Goal: Information Seeking & Learning: Learn about a topic

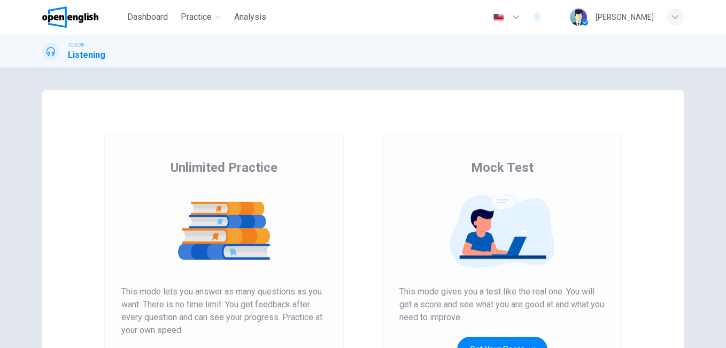
scroll to position [107, 0]
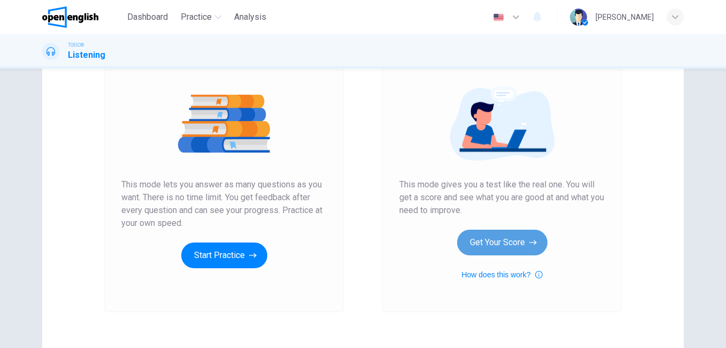
click at [516, 242] on button "Get Your Score" at bounding box center [502, 242] width 90 height 26
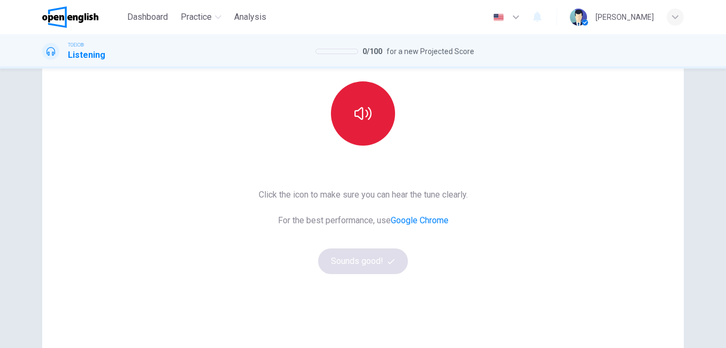
click at [355, 111] on icon "button" at bounding box center [363, 113] width 17 height 13
drag, startPoint x: 355, startPoint y: 258, endPoint x: 96, endPoint y: 50, distance: 332.6
click at [355, 258] on button "Sounds good!" at bounding box center [363, 261] width 90 height 26
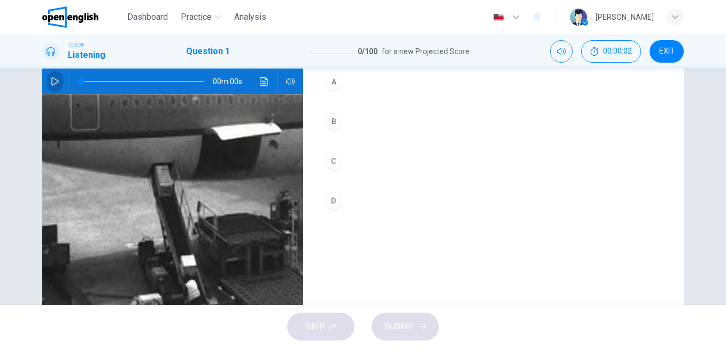
click at [52, 79] on icon "button" at bounding box center [54, 81] width 7 height 9
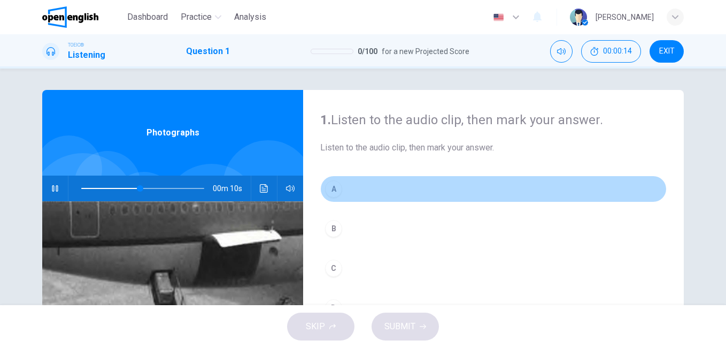
click at [341, 185] on button "A" at bounding box center [493, 188] width 347 height 27
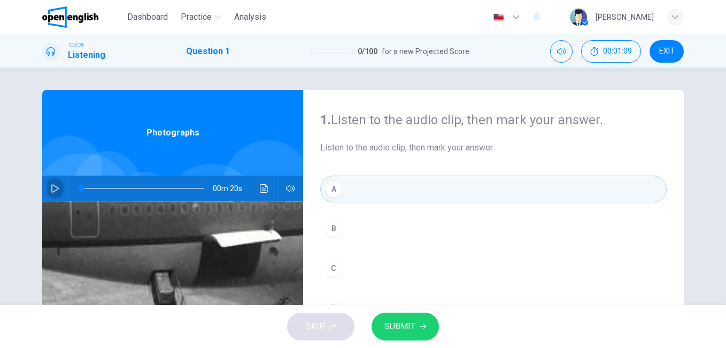
click at [51, 189] on icon "button" at bounding box center [55, 188] width 9 height 9
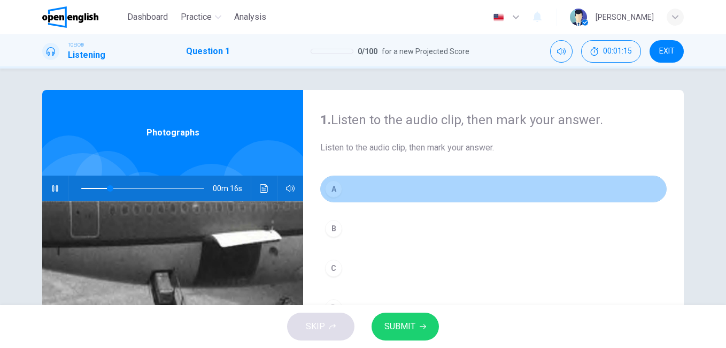
click at [355, 190] on button "A" at bounding box center [493, 188] width 347 height 27
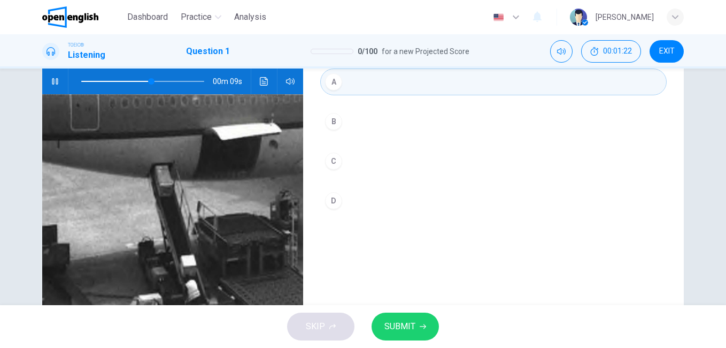
scroll to position [160, 0]
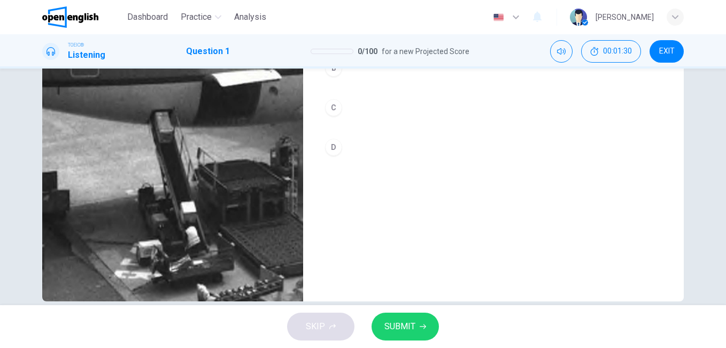
type input "*"
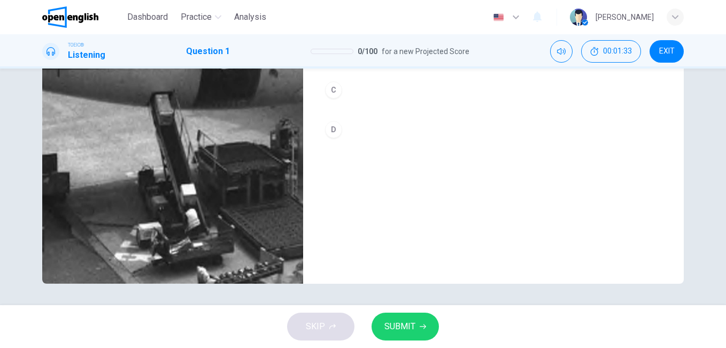
click at [351, 88] on button "C" at bounding box center [493, 89] width 347 height 27
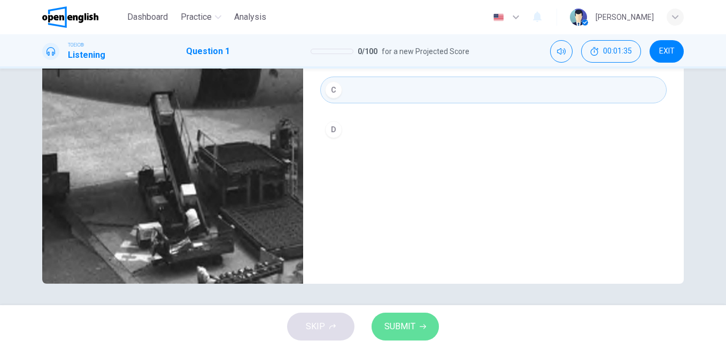
click at [417, 327] on button "SUBMIT" at bounding box center [405, 326] width 67 height 28
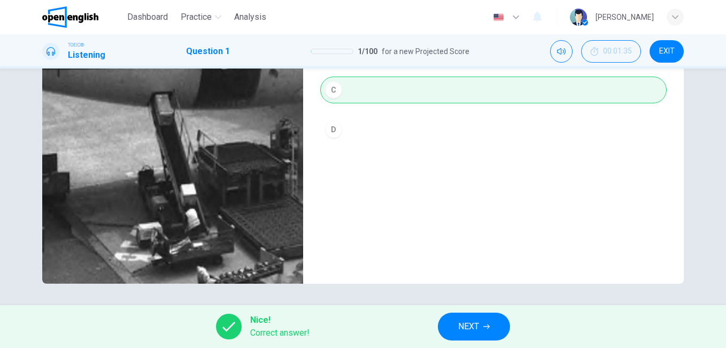
click at [459, 331] on span "NEXT" at bounding box center [468, 326] width 21 height 15
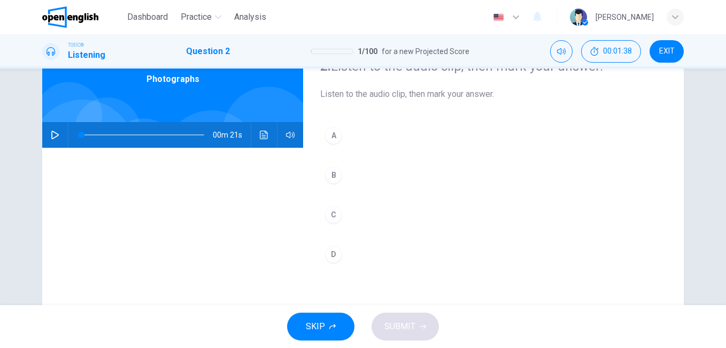
scroll to position [107, 0]
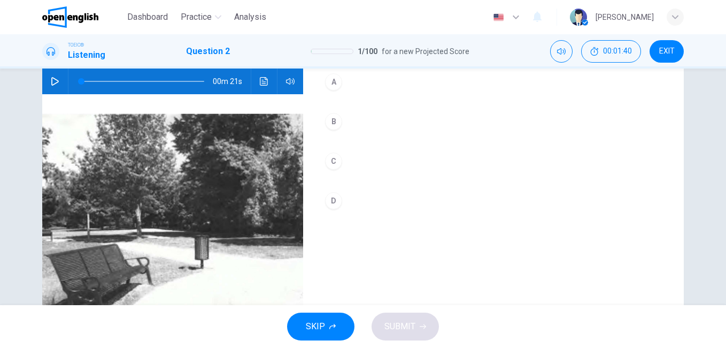
click at [52, 80] on icon "button" at bounding box center [55, 81] width 9 height 9
click at [346, 118] on button "B" at bounding box center [493, 121] width 347 height 27
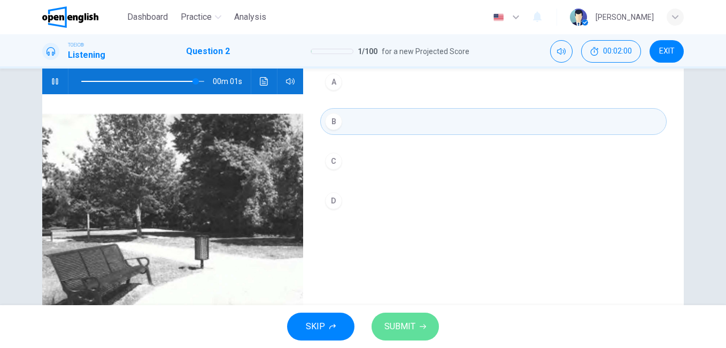
click at [417, 324] on button "SUBMIT" at bounding box center [405, 326] width 67 height 28
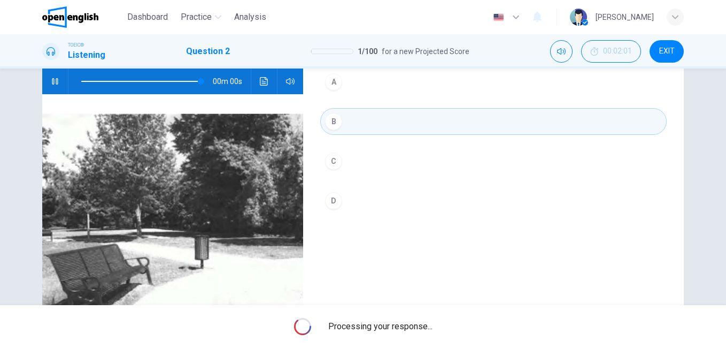
type input "*"
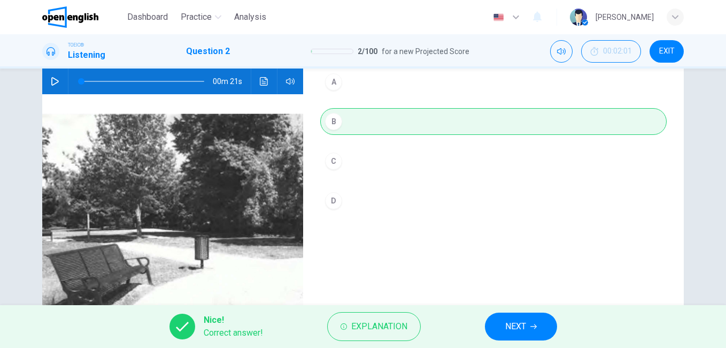
click at [510, 334] on button "NEXT" at bounding box center [521, 326] width 72 height 28
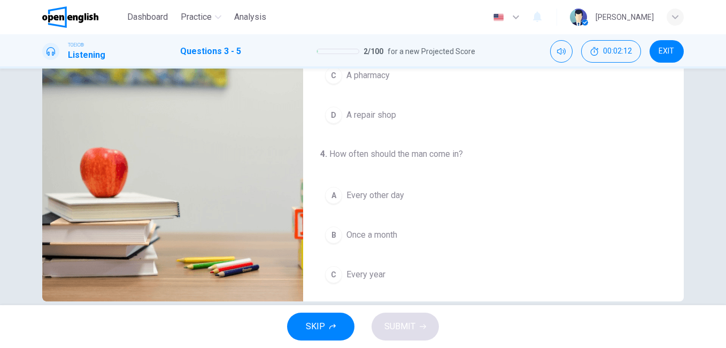
scroll to position [53, 0]
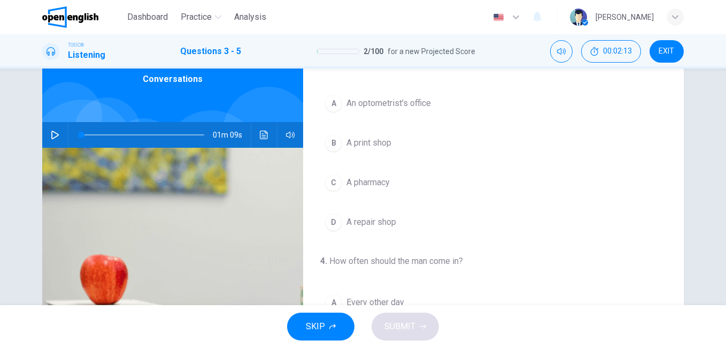
click at [52, 132] on icon "button" at bounding box center [55, 135] width 9 height 9
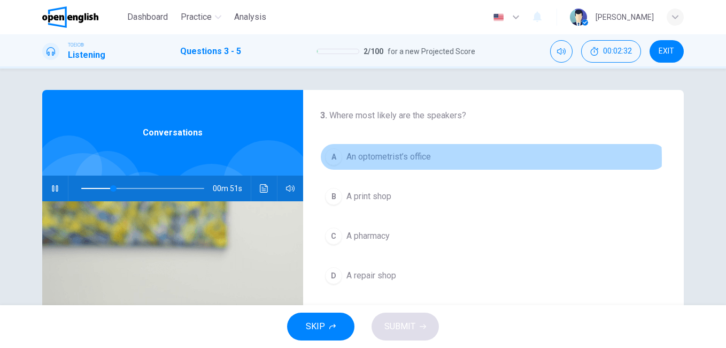
click at [385, 158] on span "An optometrist’s office" at bounding box center [389, 156] width 85 height 13
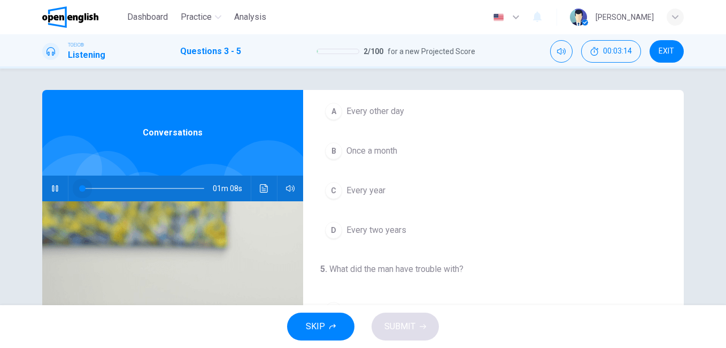
click at [81, 188] on span at bounding box center [142, 188] width 123 height 15
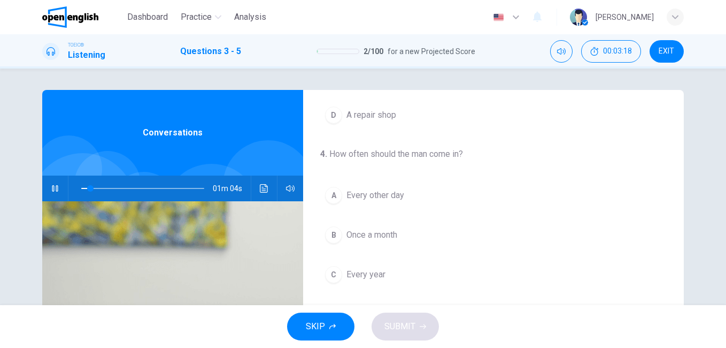
scroll to position [214, 0]
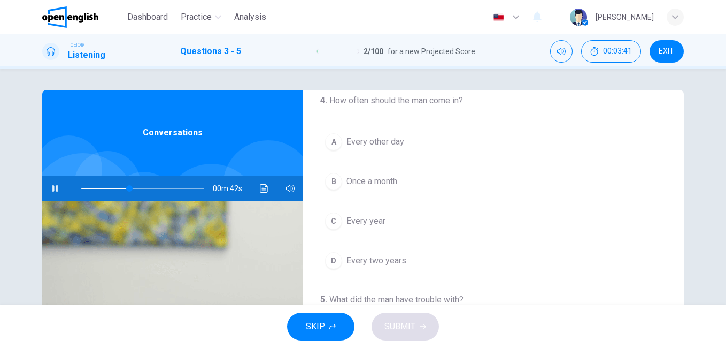
click at [390, 223] on button "C Every year" at bounding box center [493, 221] width 347 height 27
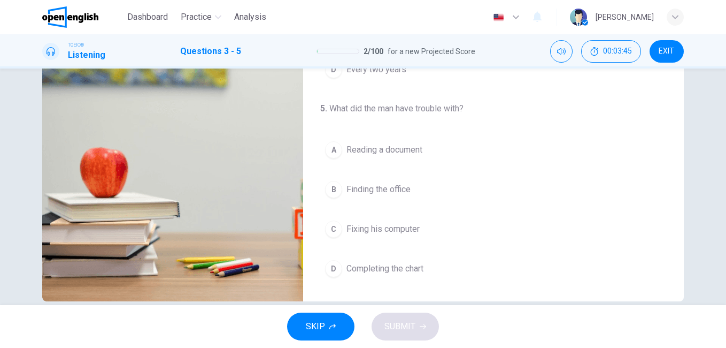
scroll to position [178, 0]
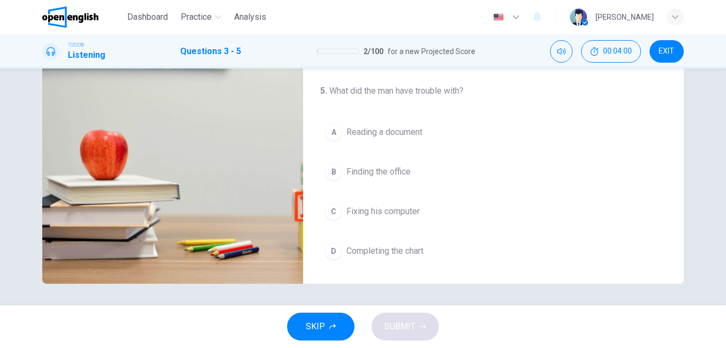
click at [370, 137] on span "Reading a document" at bounding box center [385, 132] width 76 height 13
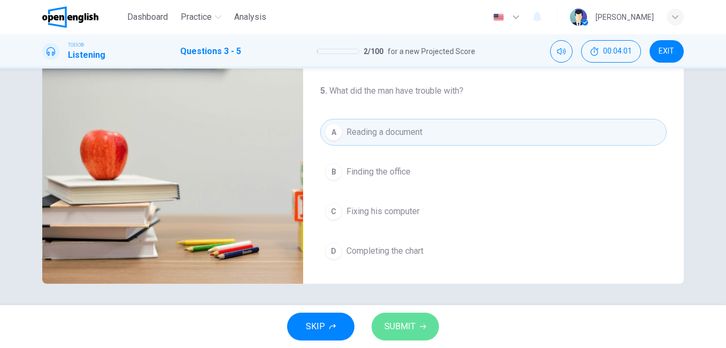
click at [407, 325] on span "SUBMIT" at bounding box center [400, 326] width 31 height 15
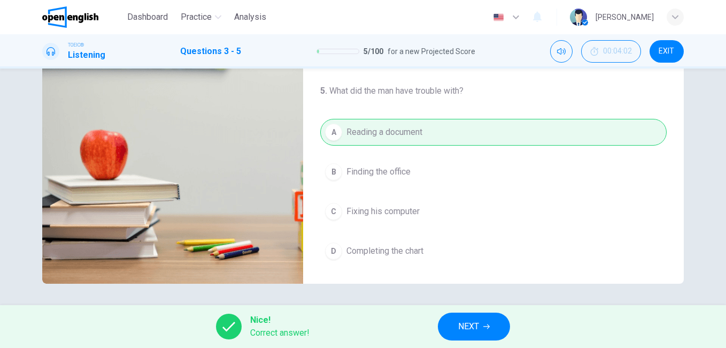
type input "**"
click at [484, 324] on icon "button" at bounding box center [487, 326] width 6 height 6
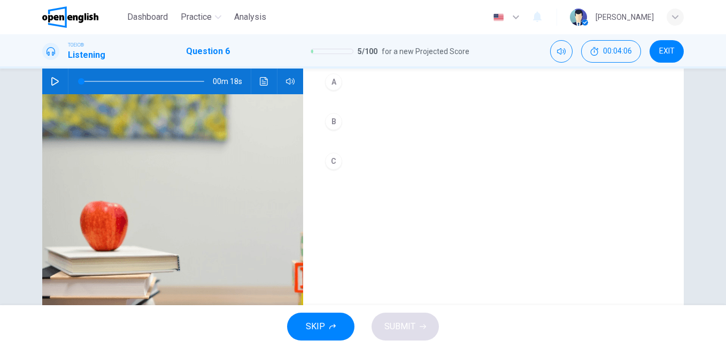
scroll to position [53, 0]
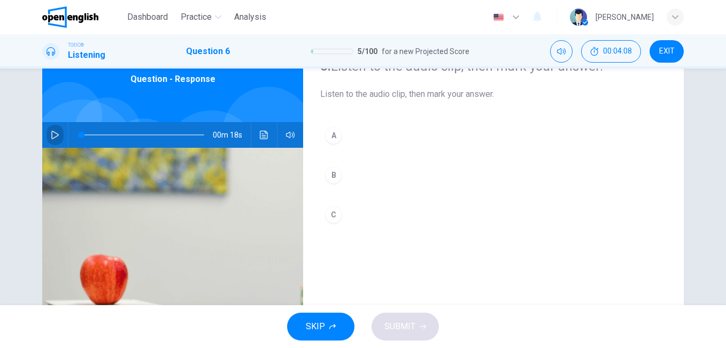
click at [51, 128] on button "button" at bounding box center [55, 135] width 17 height 26
click at [51, 134] on icon "button" at bounding box center [55, 135] width 9 height 9
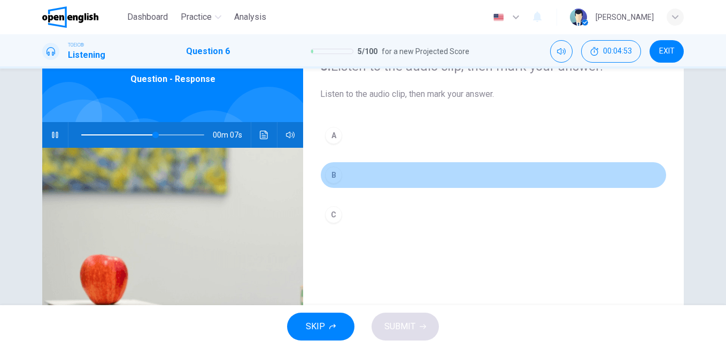
click at [344, 173] on button "B" at bounding box center [493, 175] width 347 height 27
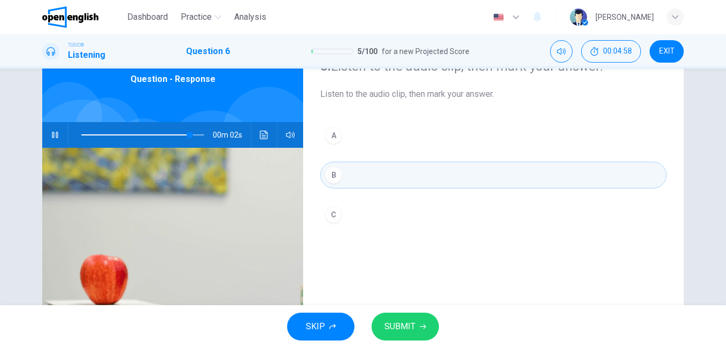
click at [410, 323] on span "SUBMIT" at bounding box center [400, 326] width 31 height 15
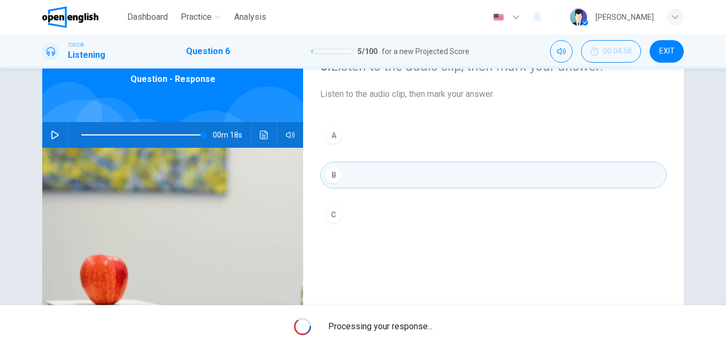
type input "*"
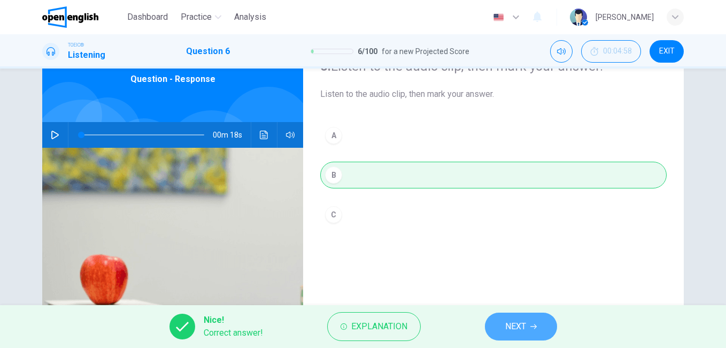
click at [517, 319] on span "NEXT" at bounding box center [515, 326] width 21 height 15
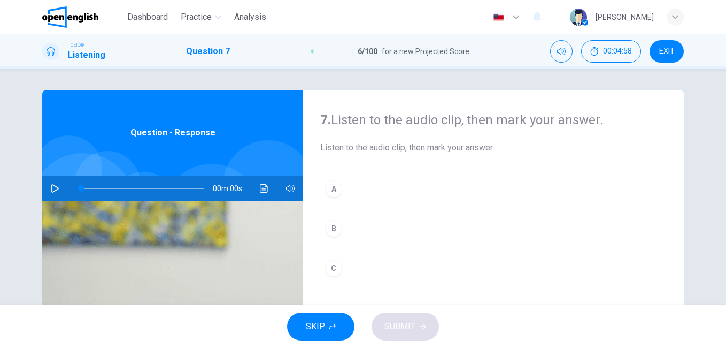
scroll to position [107, 0]
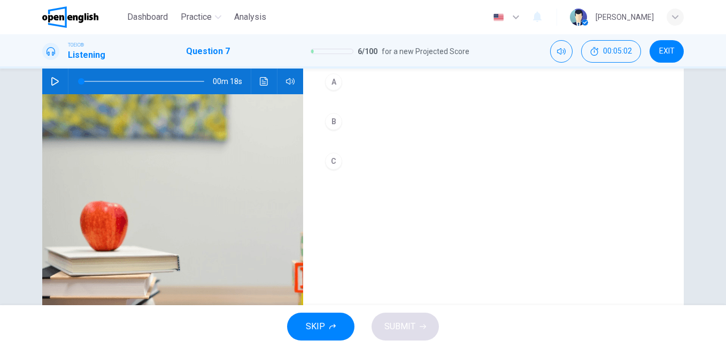
click at [51, 77] on button "button" at bounding box center [55, 81] width 17 height 26
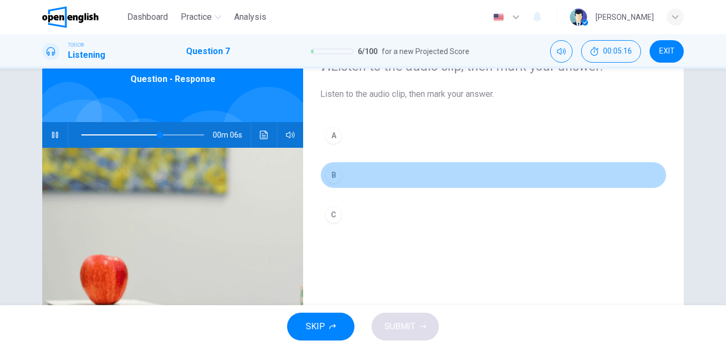
click at [343, 174] on button "B" at bounding box center [493, 175] width 347 height 27
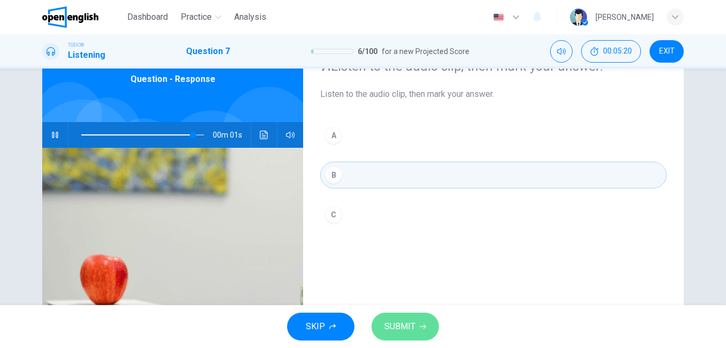
click at [421, 321] on button "SUBMIT" at bounding box center [405, 326] width 67 height 28
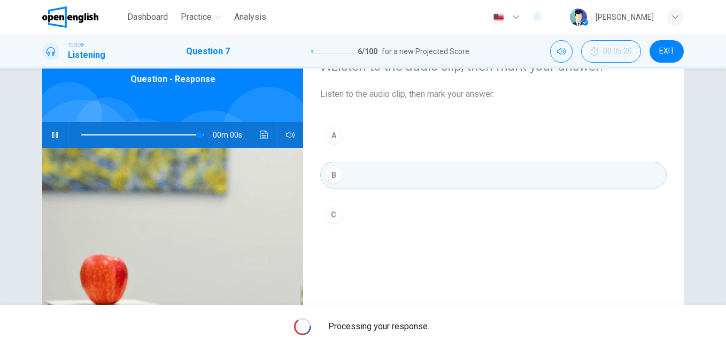
type input "*"
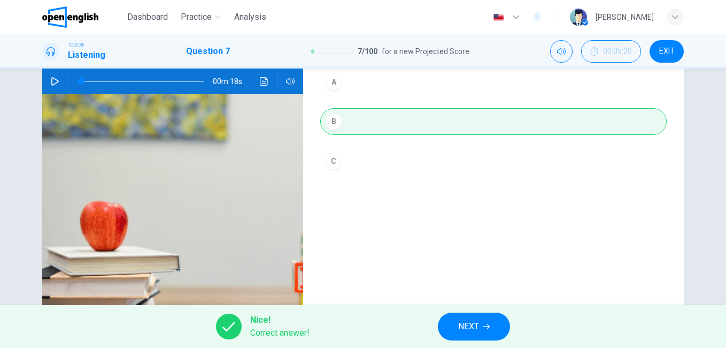
scroll to position [160, 0]
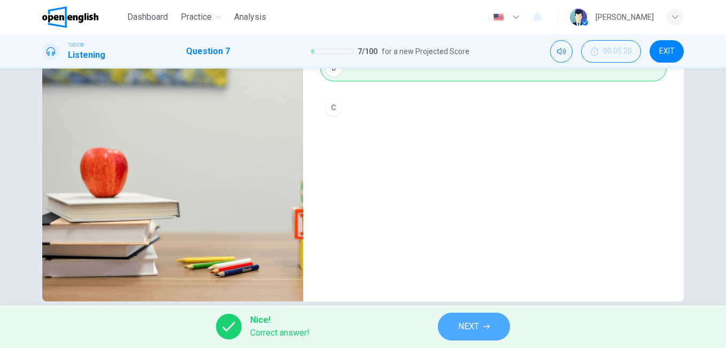
click at [462, 322] on span "NEXT" at bounding box center [468, 326] width 21 height 15
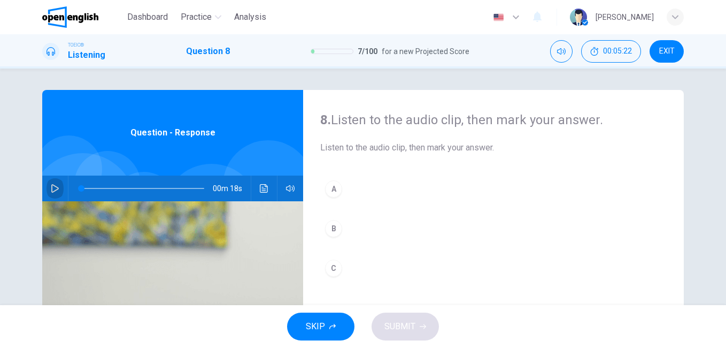
click at [55, 185] on icon "button" at bounding box center [55, 188] width 9 height 9
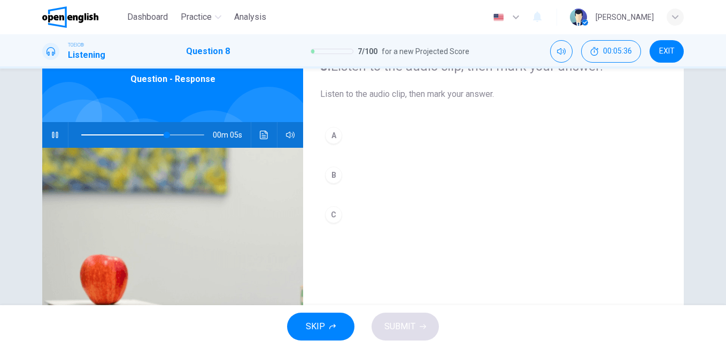
click at [342, 174] on button "B" at bounding box center [493, 175] width 347 height 27
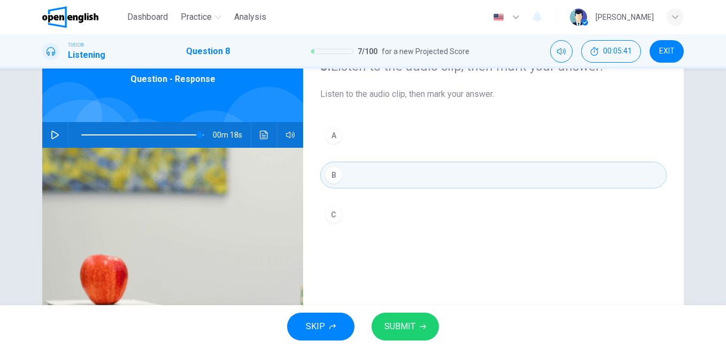
type input "*"
click at [416, 316] on button "SUBMIT" at bounding box center [405, 326] width 67 height 28
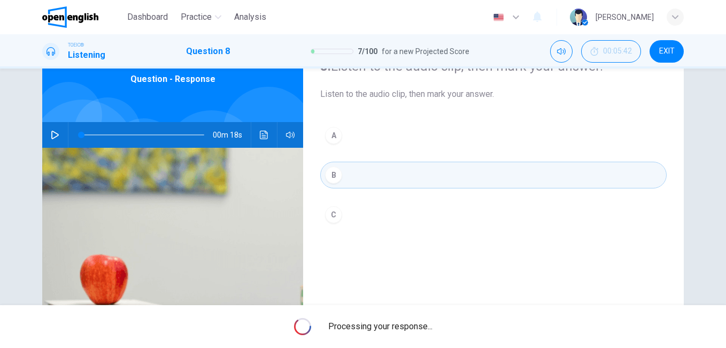
scroll to position [178, 0]
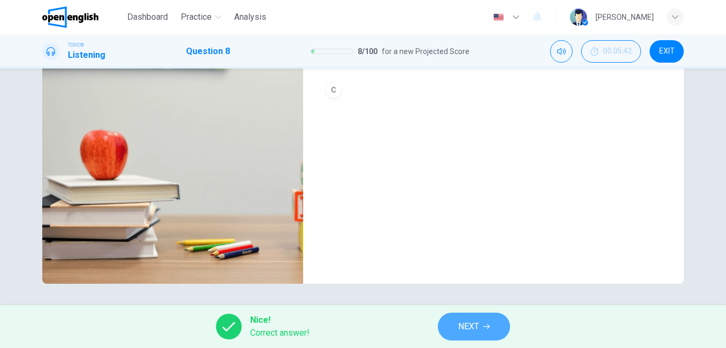
click at [490, 328] on button "NEXT" at bounding box center [474, 326] width 72 height 28
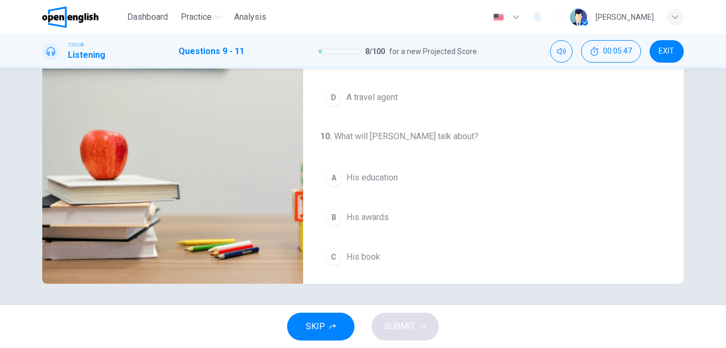
scroll to position [0, 0]
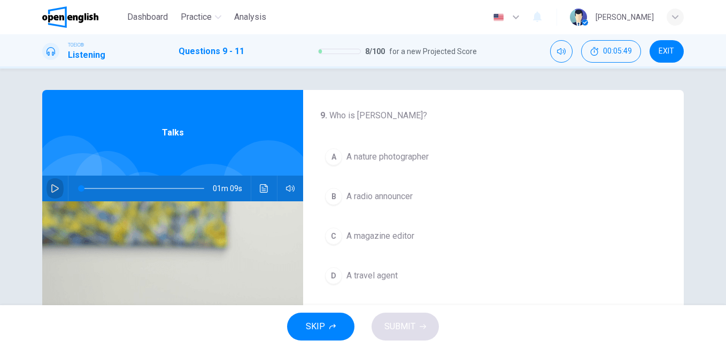
click at [57, 185] on button "button" at bounding box center [55, 188] width 17 height 26
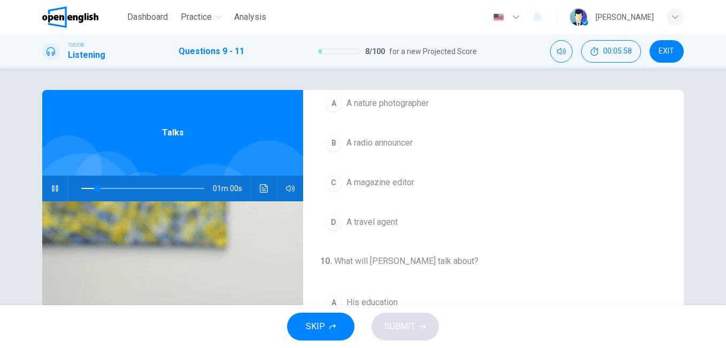
click at [412, 97] on span "A nature photographer" at bounding box center [388, 103] width 82 height 13
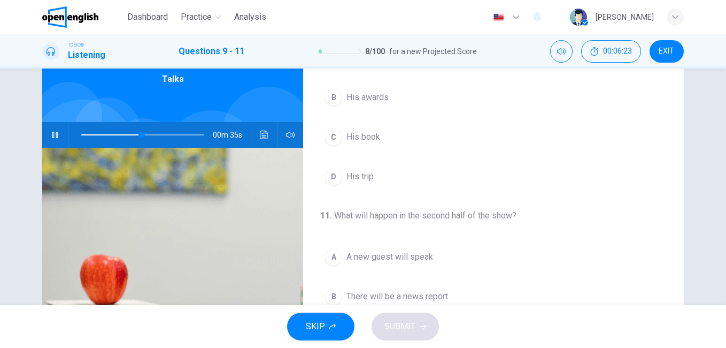
click at [361, 178] on span "His trip" at bounding box center [360, 176] width 27 height 13
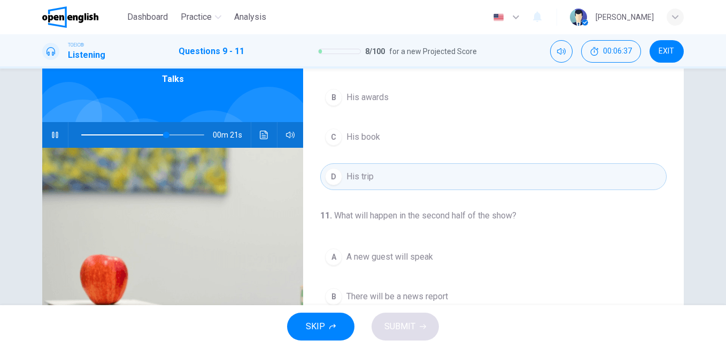
click at [109, 135] on span at bounding box center [142, 134] width 123 height 15
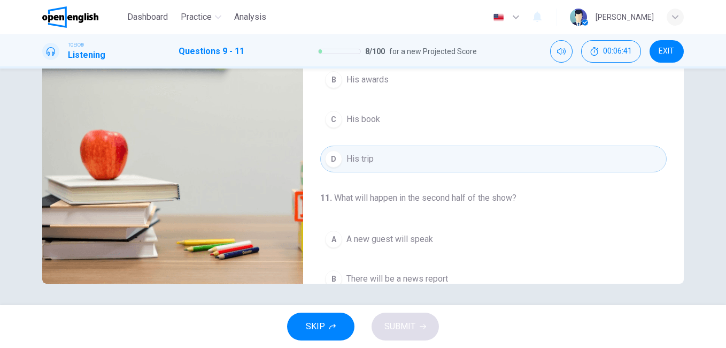
scroll to position [244, 0]
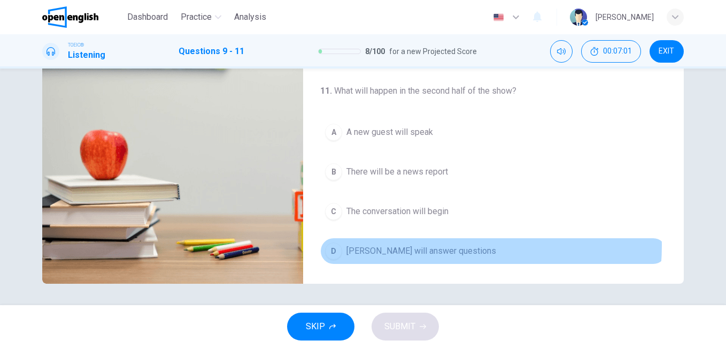
click at [425, 246] on span "[PERSON_NAME] will answer questions" at bounding box center [422, 250] width 150 height 13
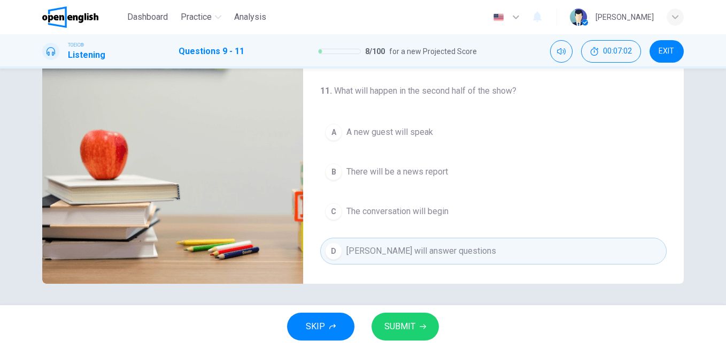
click at [407, 327] on span "SUBMIT" at bounding box center [400, 326] width 31 height 15
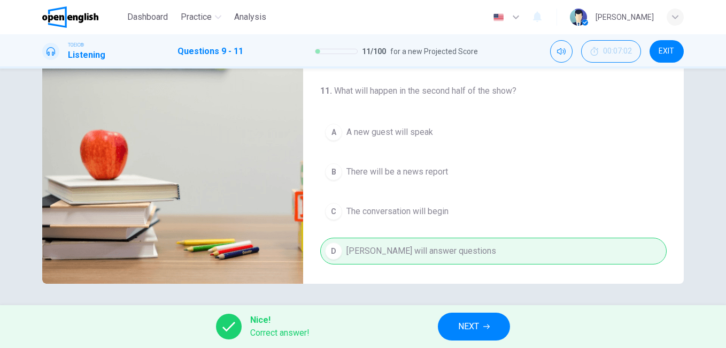
type input "**"
click at [462, 327] on span "NEXT" at bounding box center [468, 326] width 21 height 15
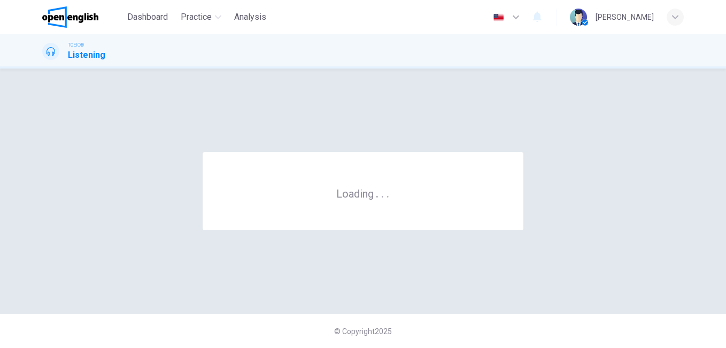
scroll to position [0, 0]
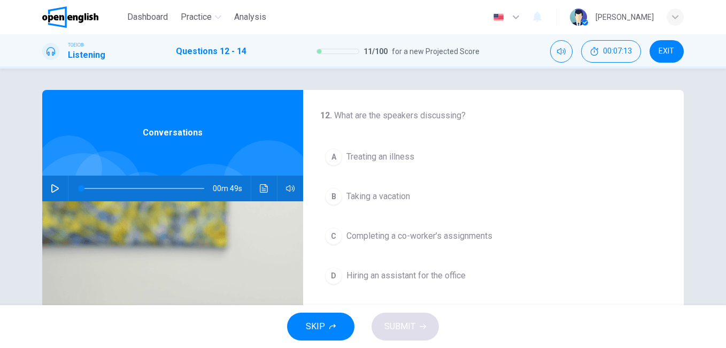
click at [53, 189] on icon "button" at bounding box center [55, 188] width 9 height 9
click at [81, 189] on span at bounding box center [142, 188] width 123 height 15
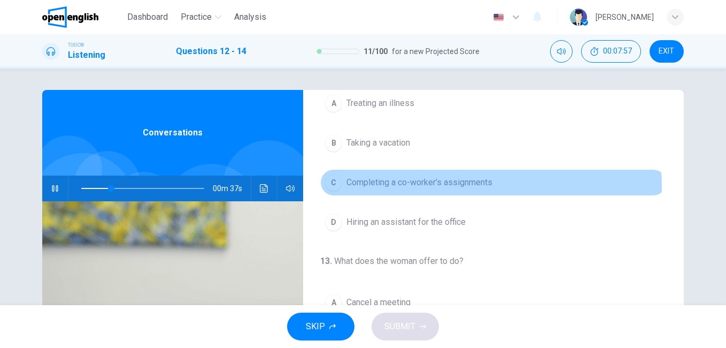
click at [469, 186] on span "Completing a co-worker’s assignments" at bounding box center [420, 182] width 146 height 13
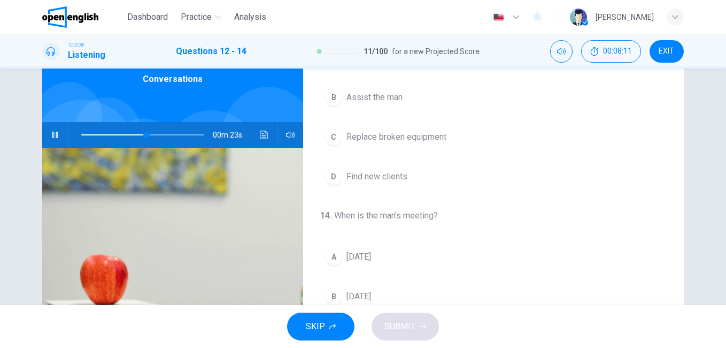
scroll to position [137, 0]
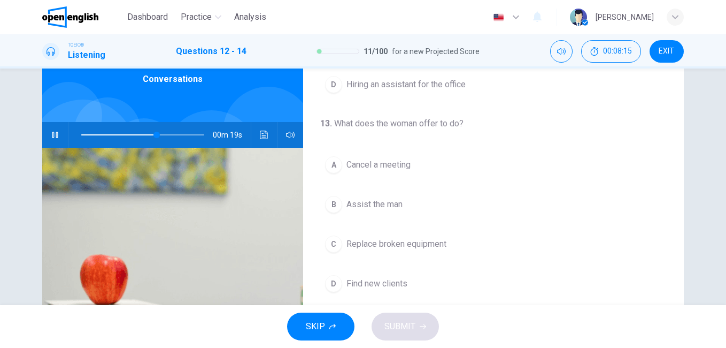
click at [82, 135] on span at bounding box center [142, 134] width 123 height 15
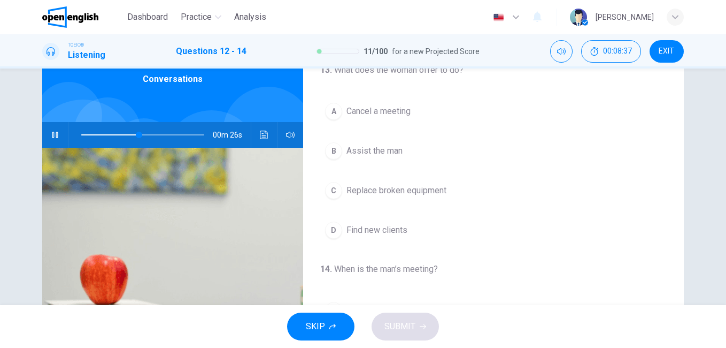
click at [376, 148] on span "Assist the man" at bounding box center [375, 150] width 56 height 13
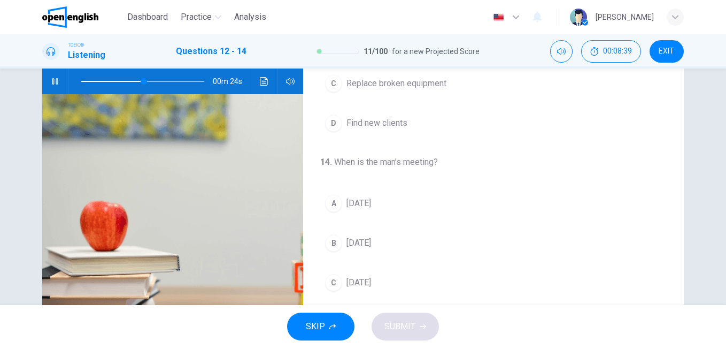
scroll to position [160, 0]
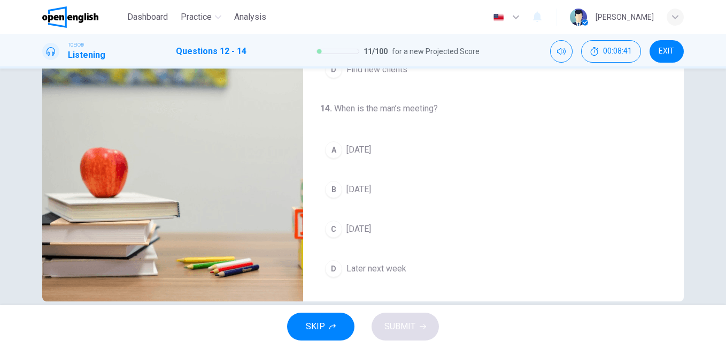
click at [360, 147] on span "[DATE]" at bounding box center [359, 149] width 25 height 13
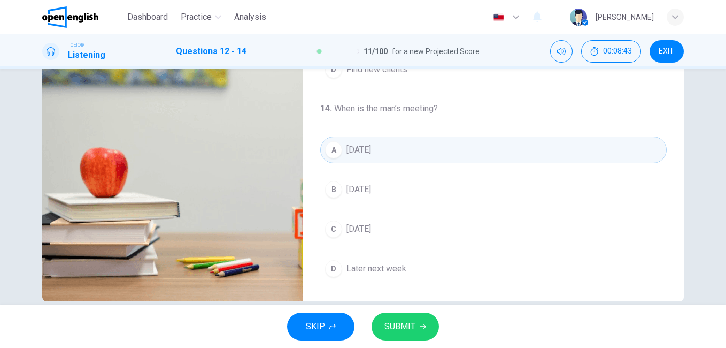
click at [416, 328] on button "SUBMIT" at bounding box center [405, 326] width 67 height 28
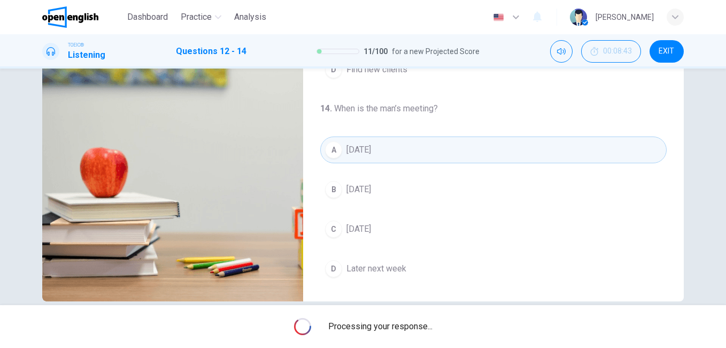
scroll to position [178, 0]
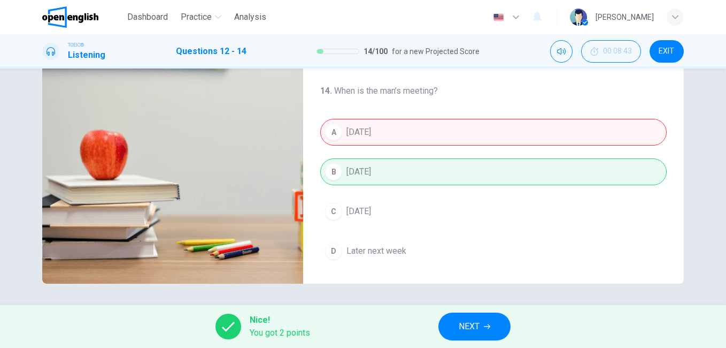
type input "**"
click at [488, 323] on icon "button" at bounding box center [487, 326] width 6 height 6
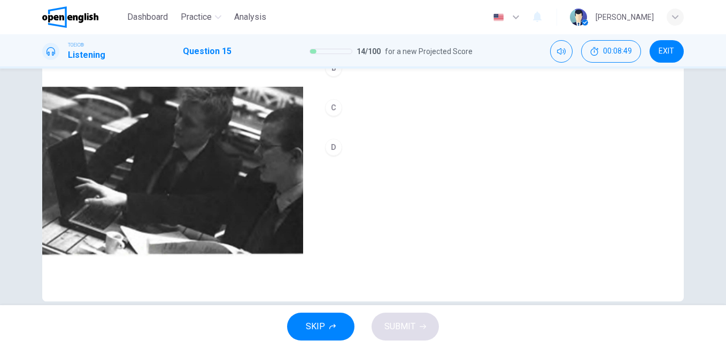
scroll to position [107, 0]
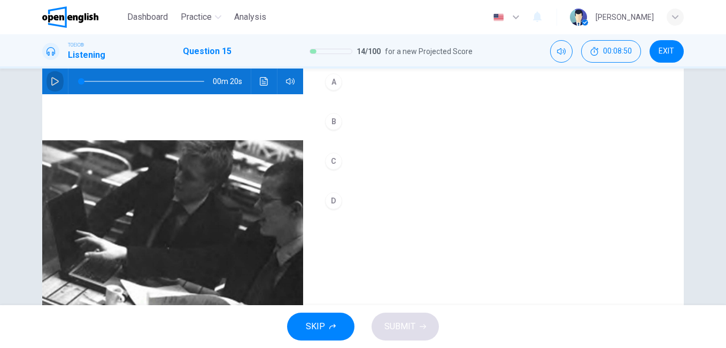
click at [53, 78] on icon "button" at bounding box center [55, 81] width 9 height 9
click at [370, 82] on button "A" at bounding box center [493, 81] width 347 height 27
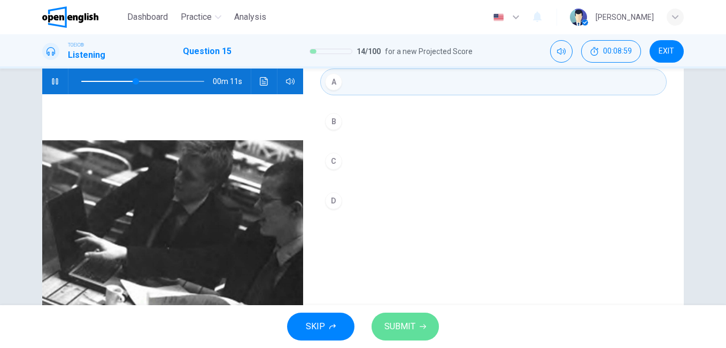
click at [411, 327] on span "SUBMIT" at bounding box center [400, 326] width 31 height 15
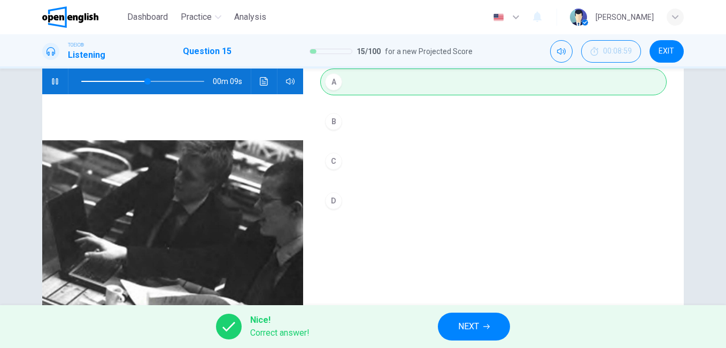
type input "**"
click at [478, 334] on button "NEXT" at bounding box center [474, 326] width 72 height 28
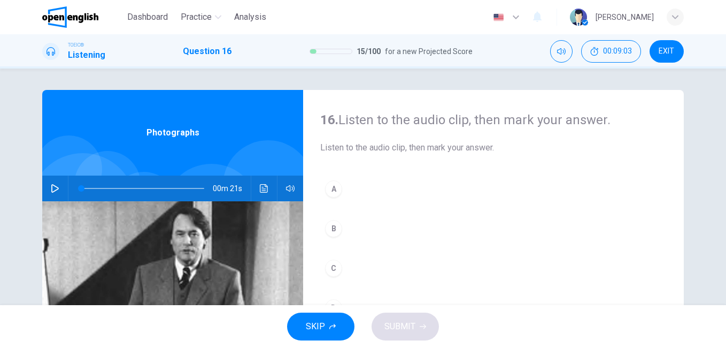
click at [58, 183] on button "button" at bounding box center [55, 188] width 17 height 26
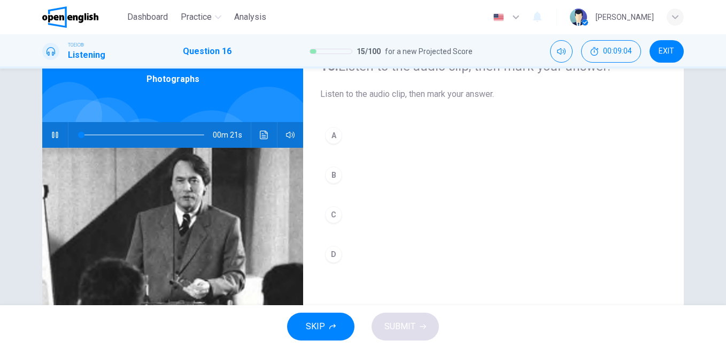
scroll to position [107, 0]
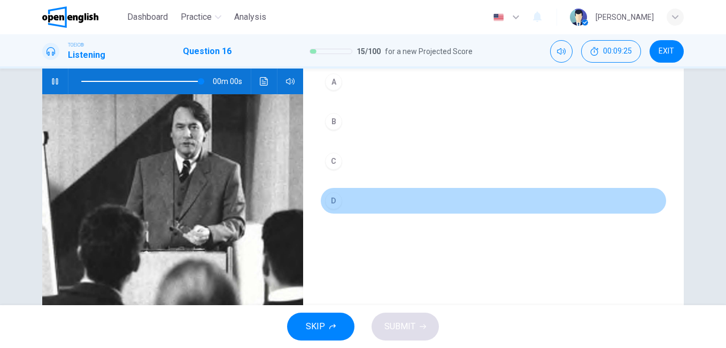
click at [367, 200] on button "D" at bounding box center [493, 200] width 347 height 27
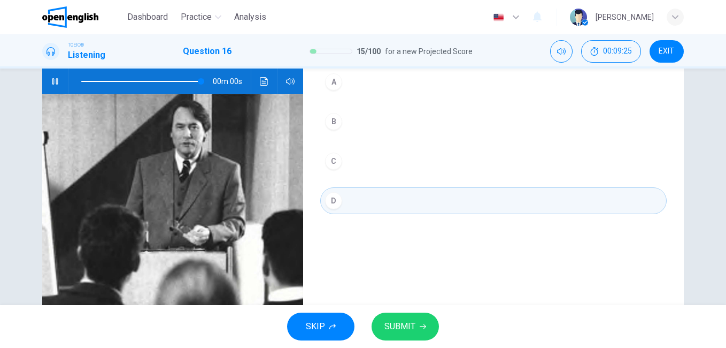
type input "*"
click at [413, 325] on span "SUBMIT" at bounding box center [400, 326] width 31 height 15
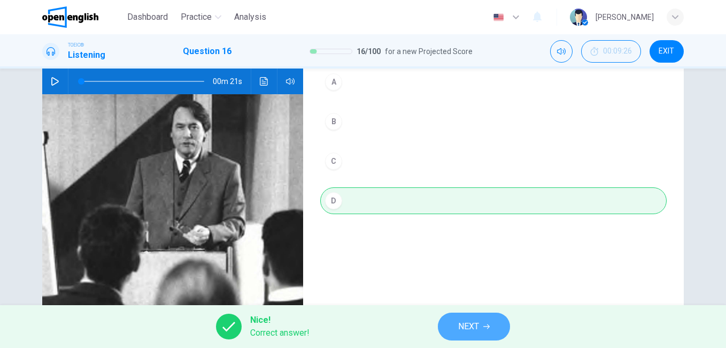
click at [497, 326] on button "NEXT" at bounding box center [474, 326] width 72 height 28
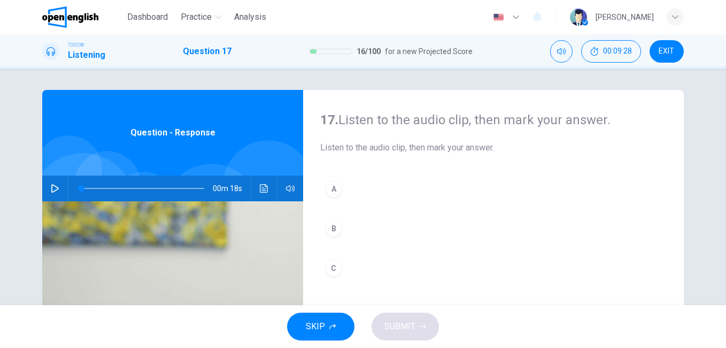
click at [51, 186] on icon "button" at bounding box center [55, 188] width 9 height 9
click at [81, 187] on span at bounding box center [142, 188] width 123 height 15
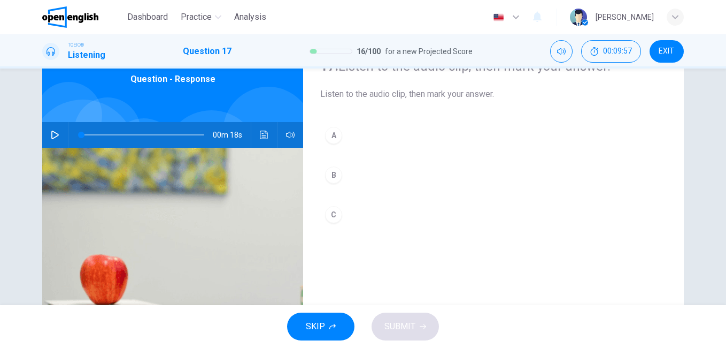
click at [52, 131] on icon "button" at bounding box center [55, 135] width 9 height 9
click at [81, 135] on span at bounding box center [142, 134] width 123 height 15
click at [357, 139] on button "A" at bounding box center [493, 135] width 347 height 27
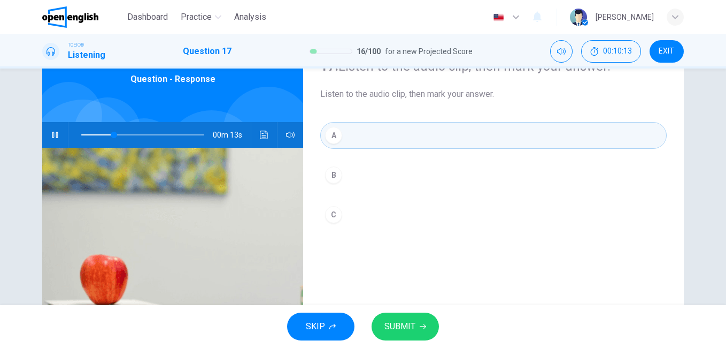
click at [426, 330] on button "SUBMIT" at bounding box center [405, 326] width 67 height 28
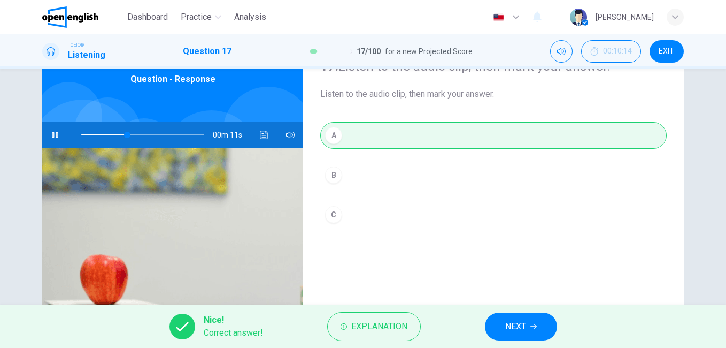
type input "**"
click at [508, 334] on button "NEXT" at bounding box center [521, 326] width 72 height 28
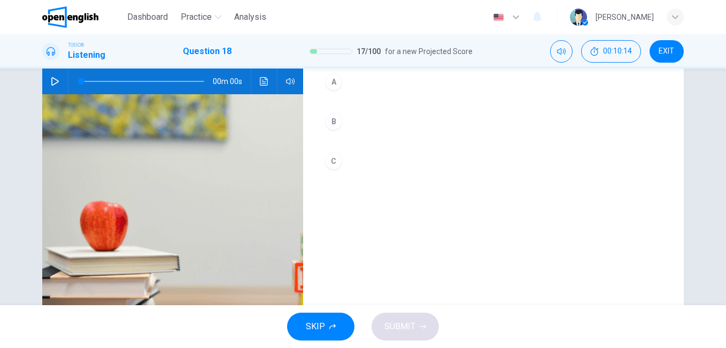
scroll to position [0, 0]
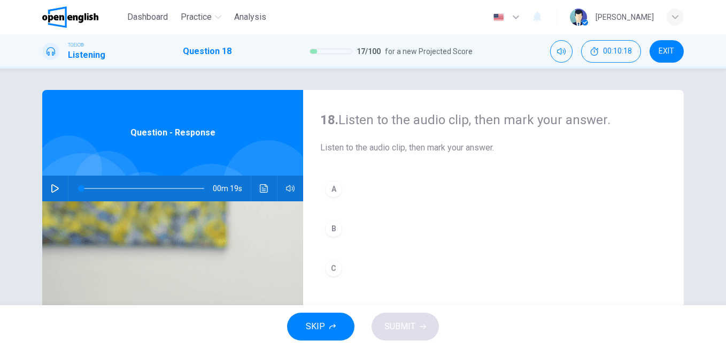
click at [54, 186] on icon "button" at bounding box center [55, 188] width 9 height 9
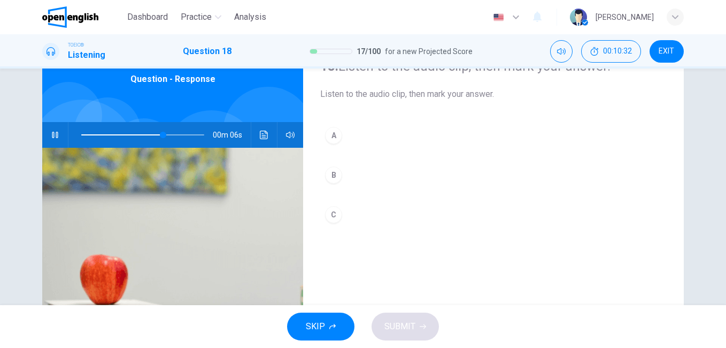
click at [358, 182] on button "B" at bounding box center [493, 175] width 347 height 27
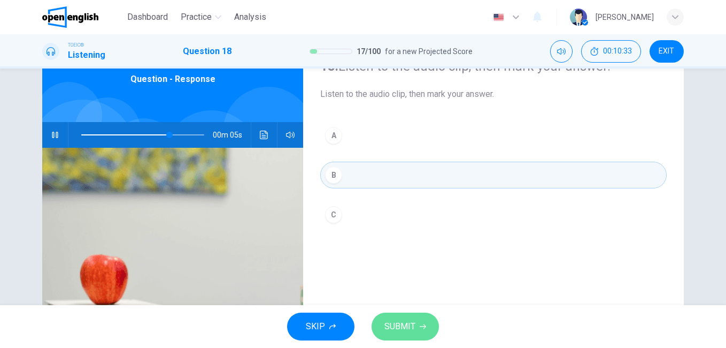
click at [418, 318] on button "SUBMIT" at bounding box center [405, 326] width 67 height 28
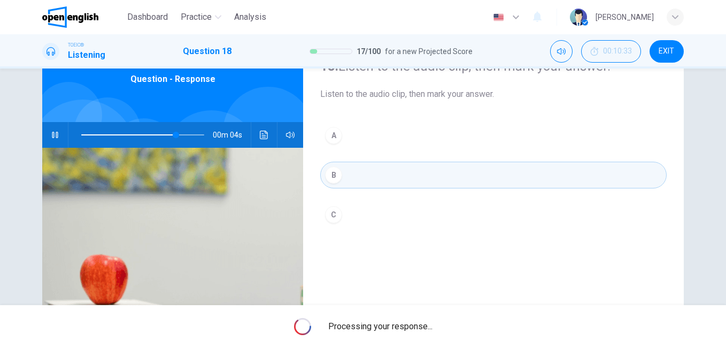
type input "**"
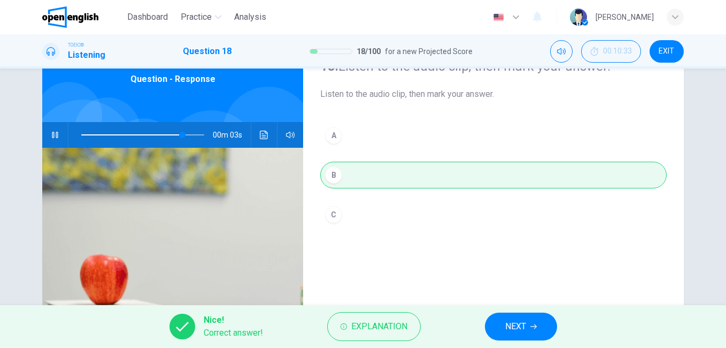
click at [489, 327] on button "NEXT" at bounding box center [521, 326] width 72 height 28
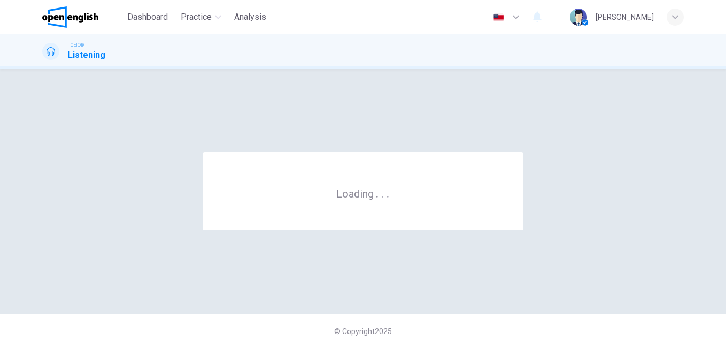
scroll to position [0, 0]
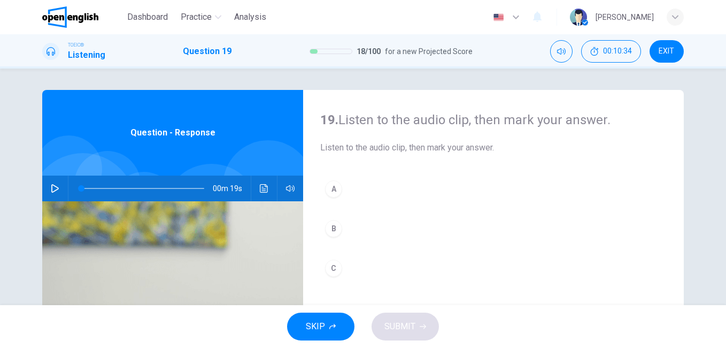
click at [51, 186] on icon "button" at bounding box center [54, 188] width 7 height 9
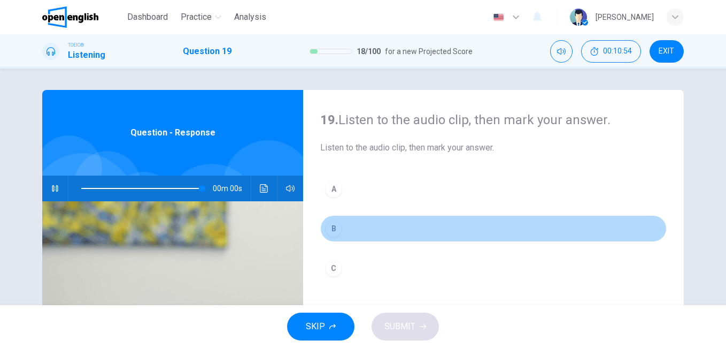
click at [364, 230] on button "B" at bounding box center [493, 228] width 347 height 27
type input "*"
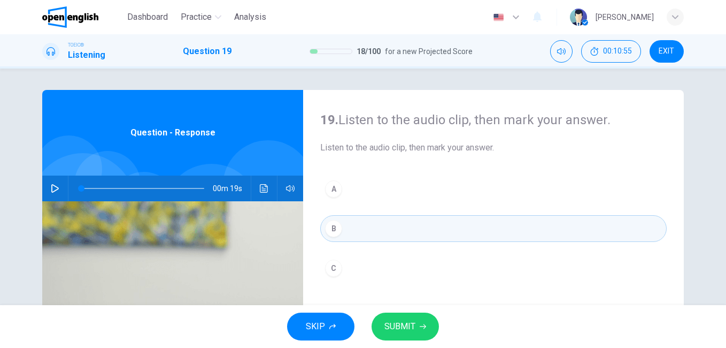
click at [405, 319] on span "SUBMIT" at bounding box center [400, 326] width 31 height 15
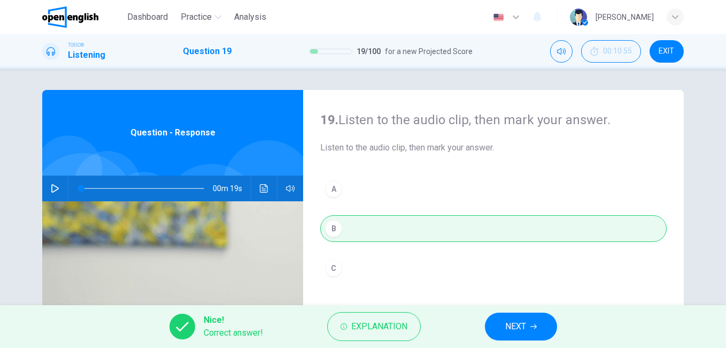
click at [523, 325] on span "NEXT" at bounding box center [515, 326] width 21 height 15
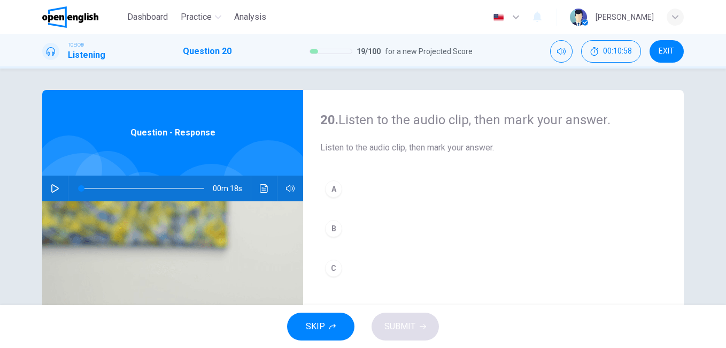
click at [50, 181] on button "button" at bounding box center [55, 188] width 17 height 26
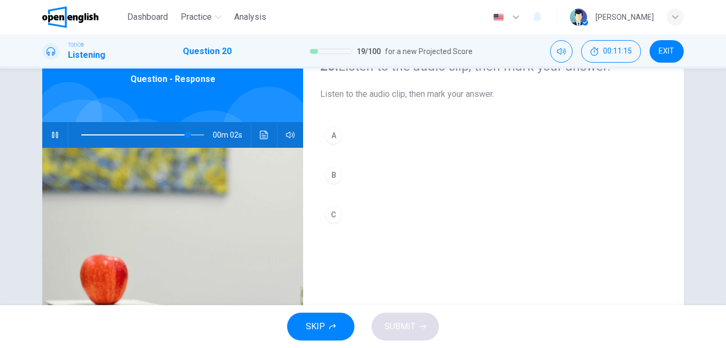
click at [350, 135] on button "A" at bounding box center [493, 135] width 347 height 27
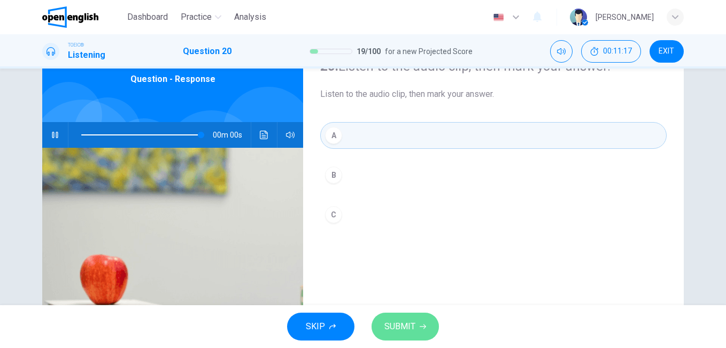
click at [424, 327] on icon "button" at bounding box center [423, 326] width 6 height 6
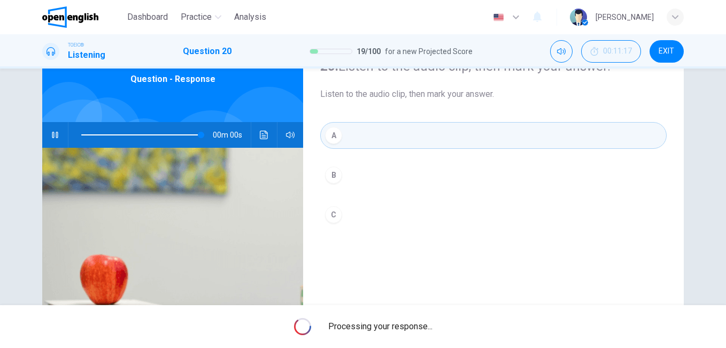
type input "*"
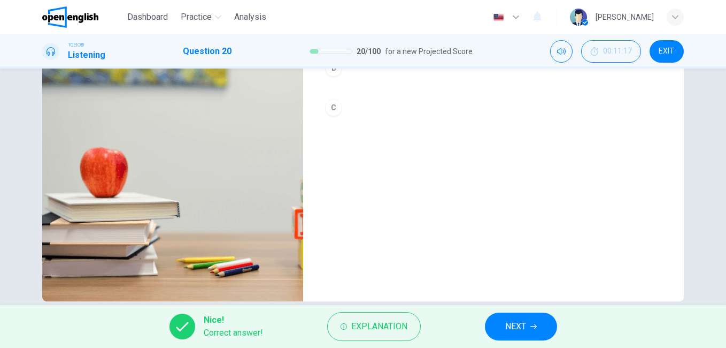
click at [537, 318] on button "NEXT" at bounding box center [521, 326] width 72 height 28
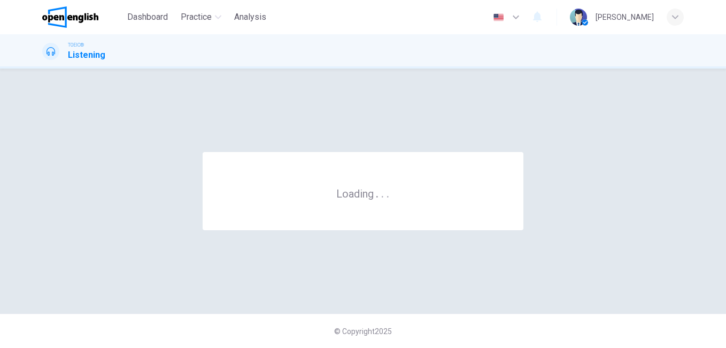
scroll to position [0, 0]
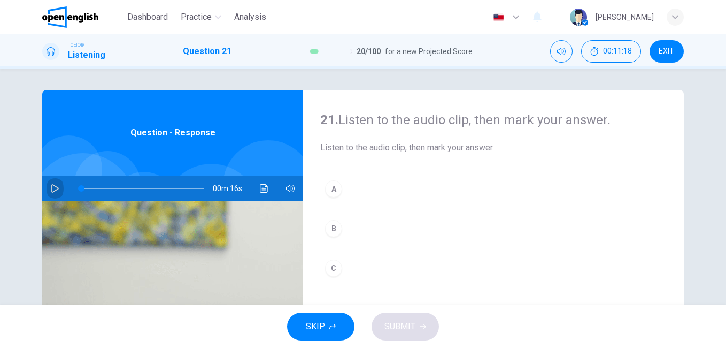
click at [51, 190] on icon "button" at bounding box center [55, 188] width 9 height 9
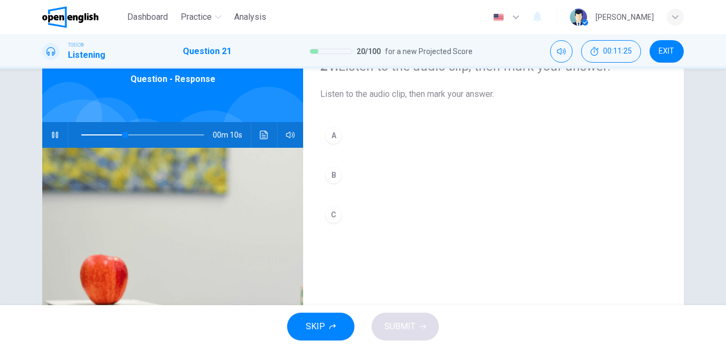
click at [346, 130] on button "A" at bounding box center [493, 135] width 347 height 27
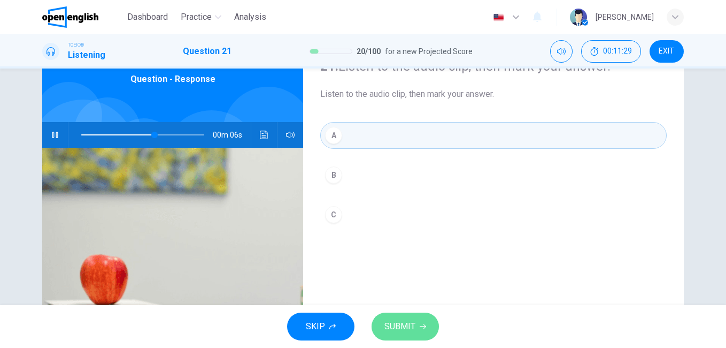
click at [412, 325] on span "SUBMIT" at bounding box center [400, 326] width 31 height 15
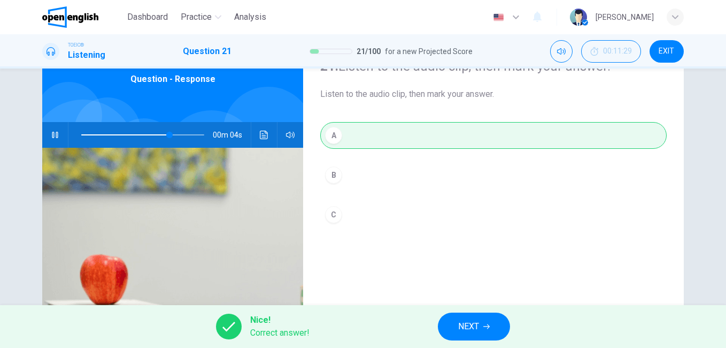
type input "**"
click at [497, 325] on button "NEXT" at bounding box center [474, 326] width 72 height 28
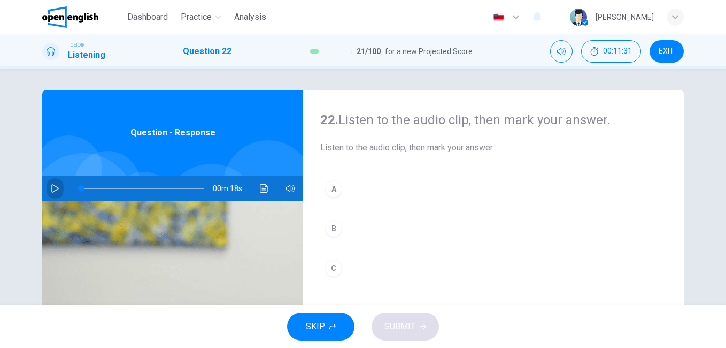
click at [55, 188] on icon "button" at bounding box center [54, 188] width 7 height 9
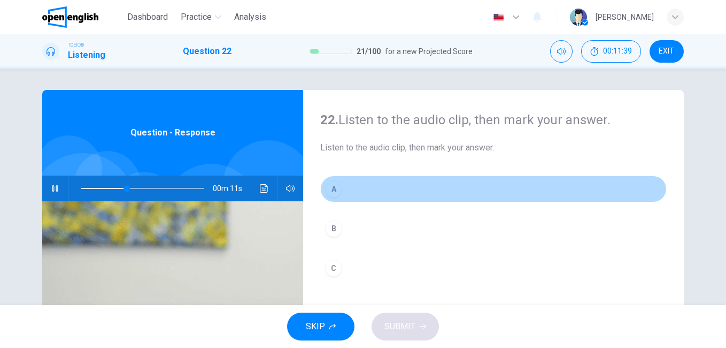
click at [353, 189] on button "A" at bounding box center [493, 188] width 347 height 27
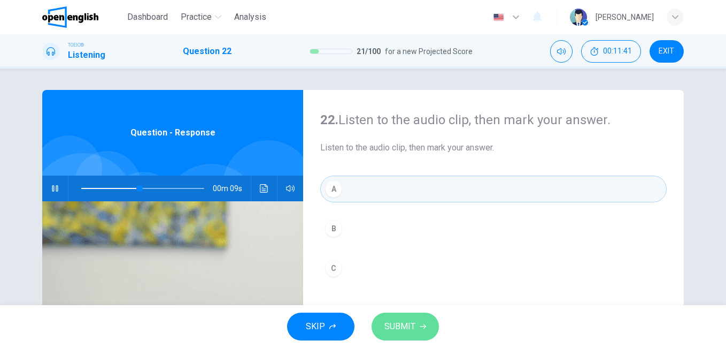
click at [404, 335] on button "SUBMIT" at bounding box center [405, 326] width 67 height 28
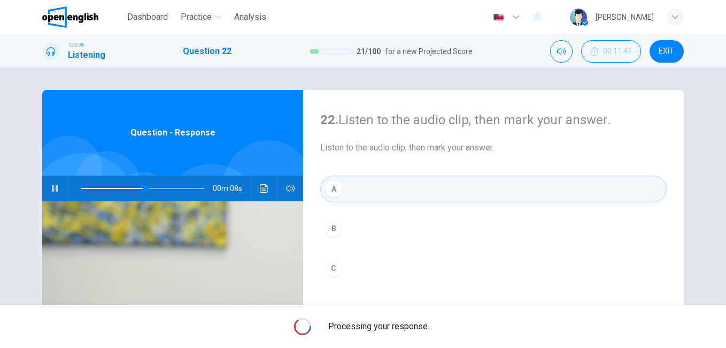
type input "**"
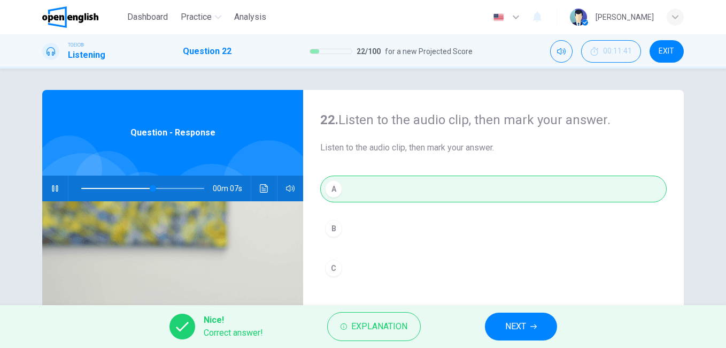
click at [494, 326] on button "NEXT" at bounding box center [521, 326] width 72 height 28
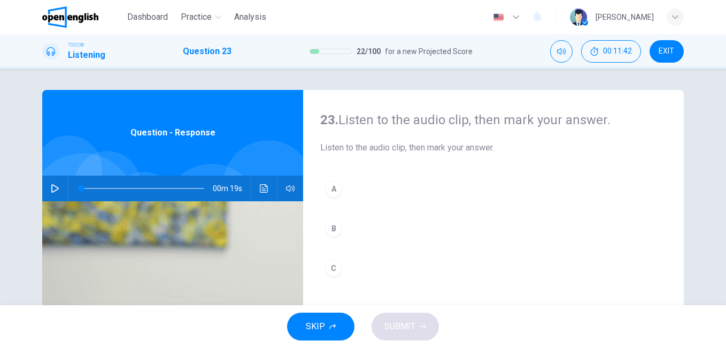
click at [51, 190] on icon "button" at bounding box center [55, 188] width 9 height 9
click at [81, 183] on span at bounding box center [142, 188] width 123 height 15
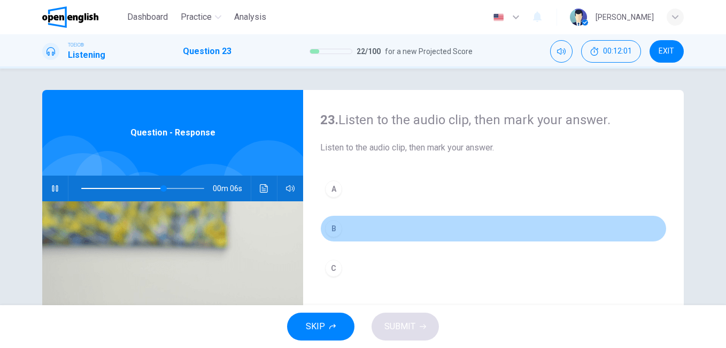
click at [348, 228] on button "B" at bounding box center [493, 228] width 347 height 27
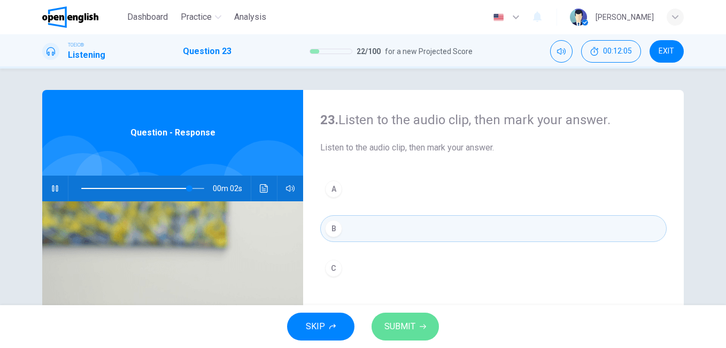
click at [411, 325] on span "SUBMIT" at bounding box center [400, 326] width 31 height 15
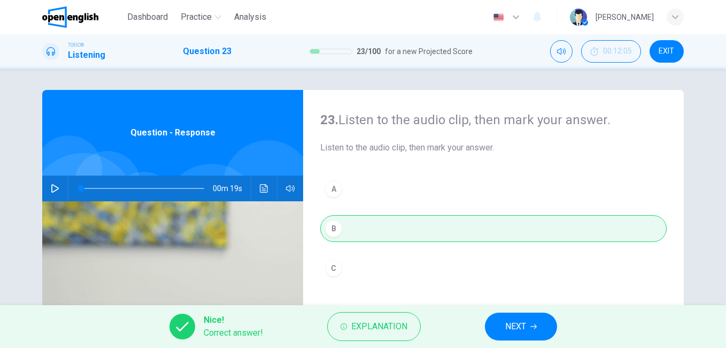
type input "*"
click at [528, 318] on button "NEXT" at bounding box center [521, 326] width 72 height 28
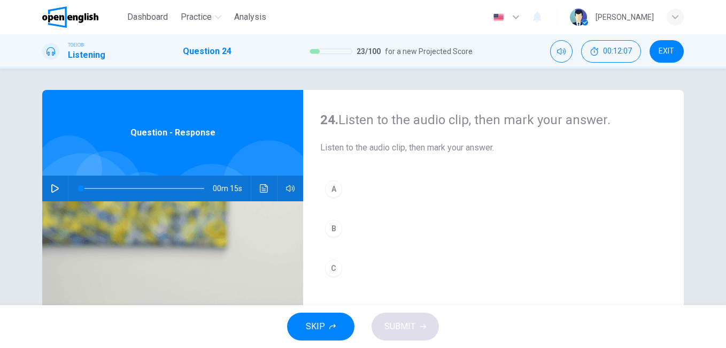
click at [51, 188] on icon "button" at bounding box center [55, 188] width 9 height 9
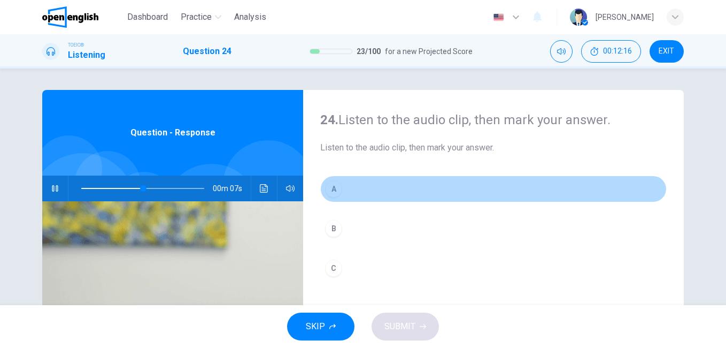
click at [389, 190] on button "A" at bounding box center [493, 188] width 347 height 27
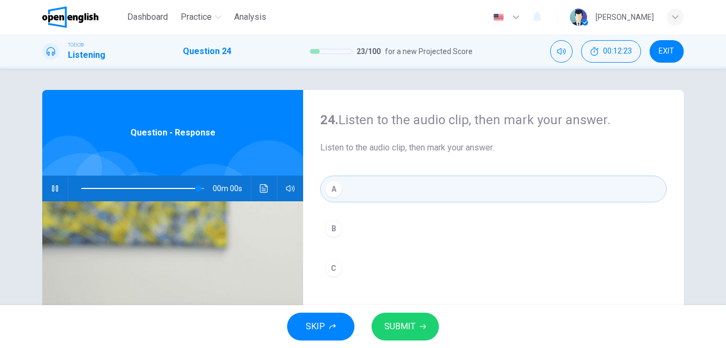
click at [407, 325] on span "SUBMIT" at bounding box center [400, 326] width 31 height 15
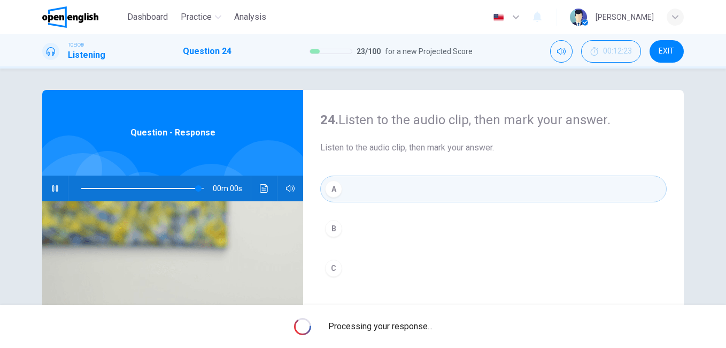
type input "*"
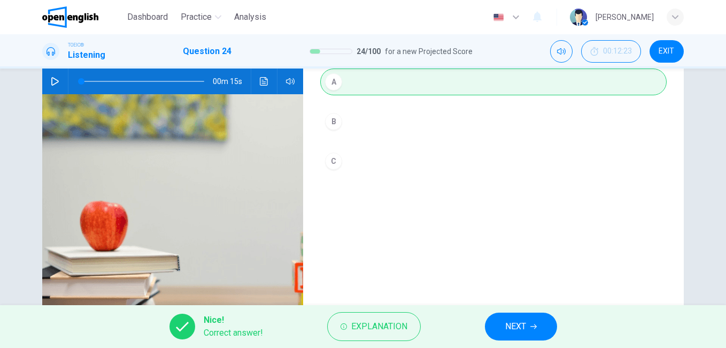
click at [505, 323] on span "NEXT" at bounding box center [515, 326] width 21 height 15
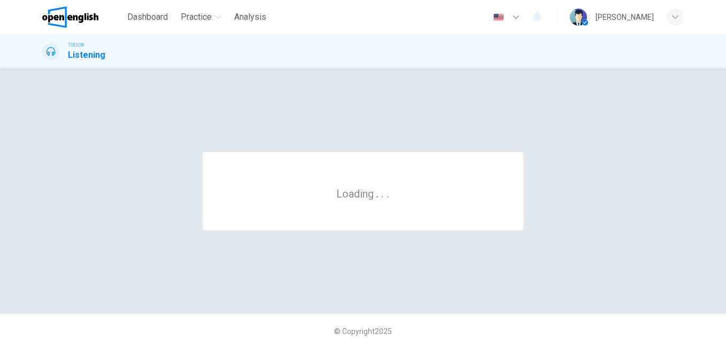
scroll to position [0, 0]
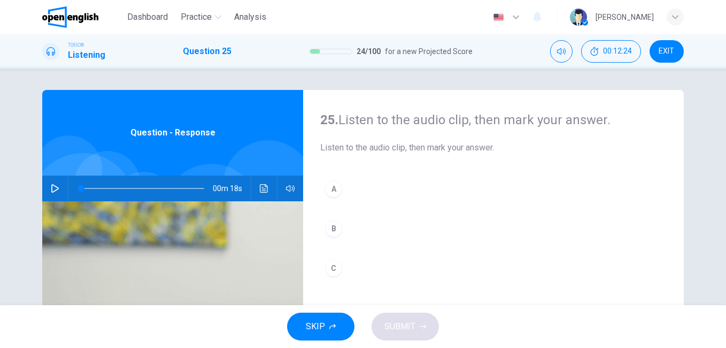
click at [519, 17] on icon "button" at bounding box center [516, 18] width 6 height 4
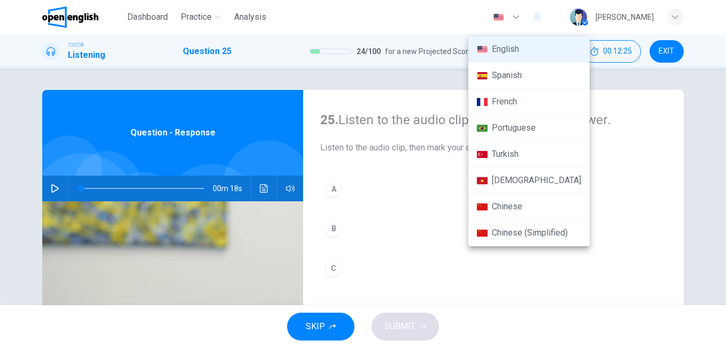
click at [533, 17] on div at bounding box center [363, 174] width 726 height 348
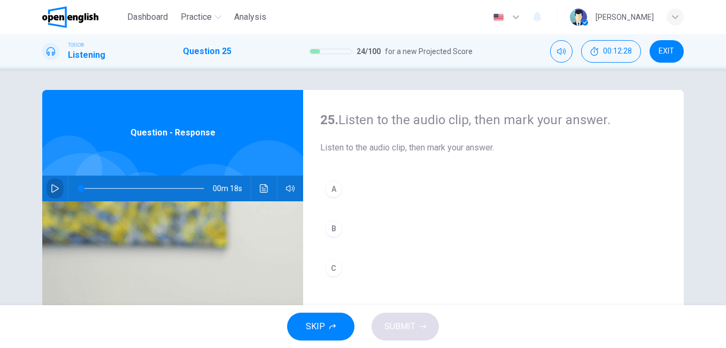
click at [53, 189] on icon "button" at bounding box center [55, 188] width 9 height 9
click at [378, 223] on button "B" at bounding box center [493, 228] width 347 height 27
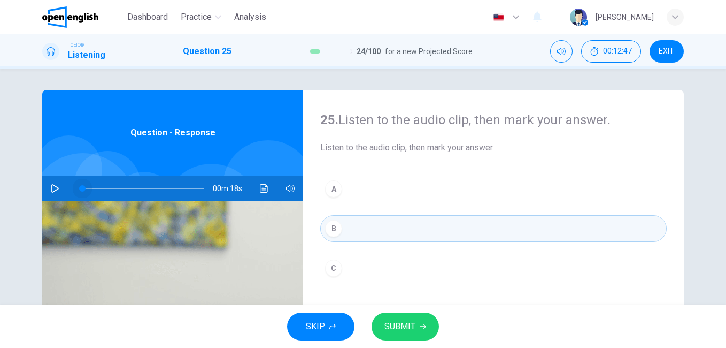
click at [81, 189] on span at bounding box center [142, 188] width 123 height 15
click at [51, 188] on icon "button" at bounding box center [55, 188] width 9 height 9
click at [362, 233] on button "B" at bounding box center [493, 228] width 347 height 27
click at [404, 329] on span "SUBMIT" at bounding box center [400, 326] width 31 height 15
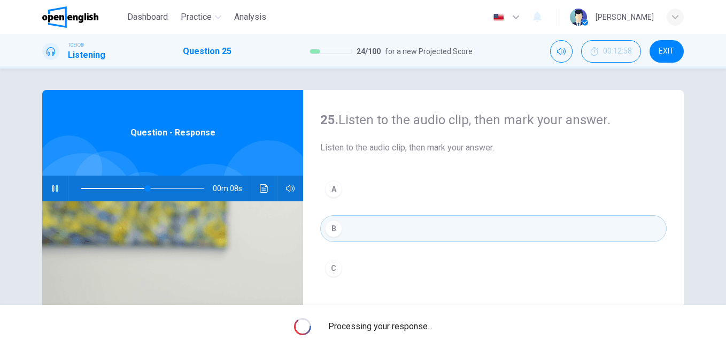
type input "**"
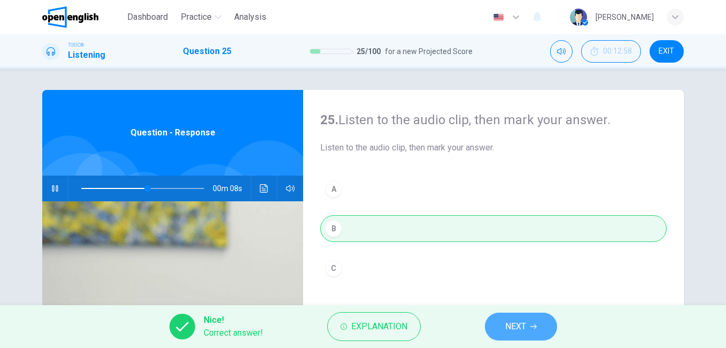
click at [516, 324] on span "NEXT" at bounding box center [515, 326] width 21 height 15
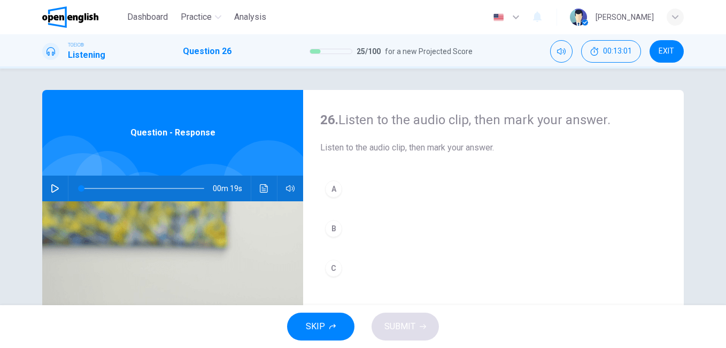
drag, startPoint x: 675, startPoint y: 49, endPoint x: 413, endPoint y: 62, distance: 261.9
click at [674, 49] on span "EXIT" at bounding box center [667, 51] width 16 height 9
